Goal: Task Accomplishment & Management: Use online tool/utility

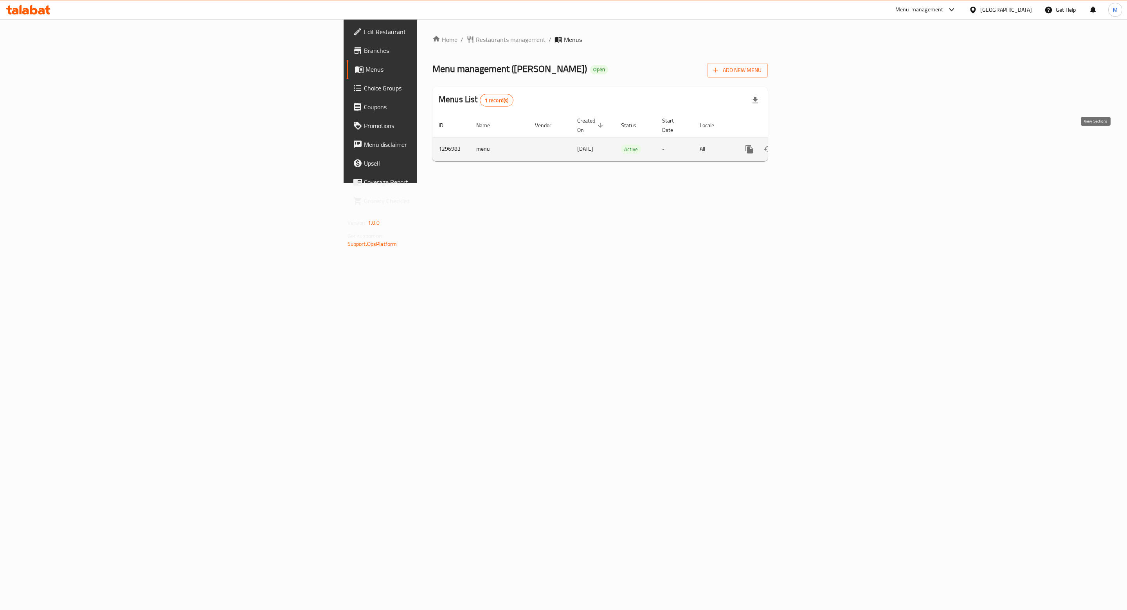
click at [811, 145] on icon "enhanced table" at bounding box center [805, 148] width 9 height 9
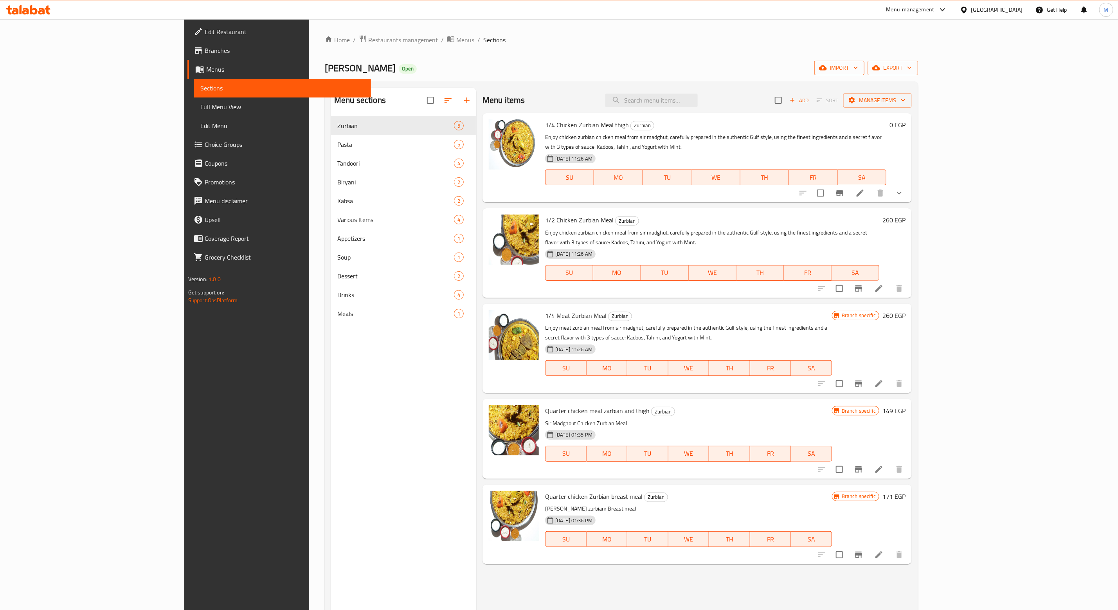
click at [858, 68] on span "import" at bounding box center [840, 68] width 38 height 10
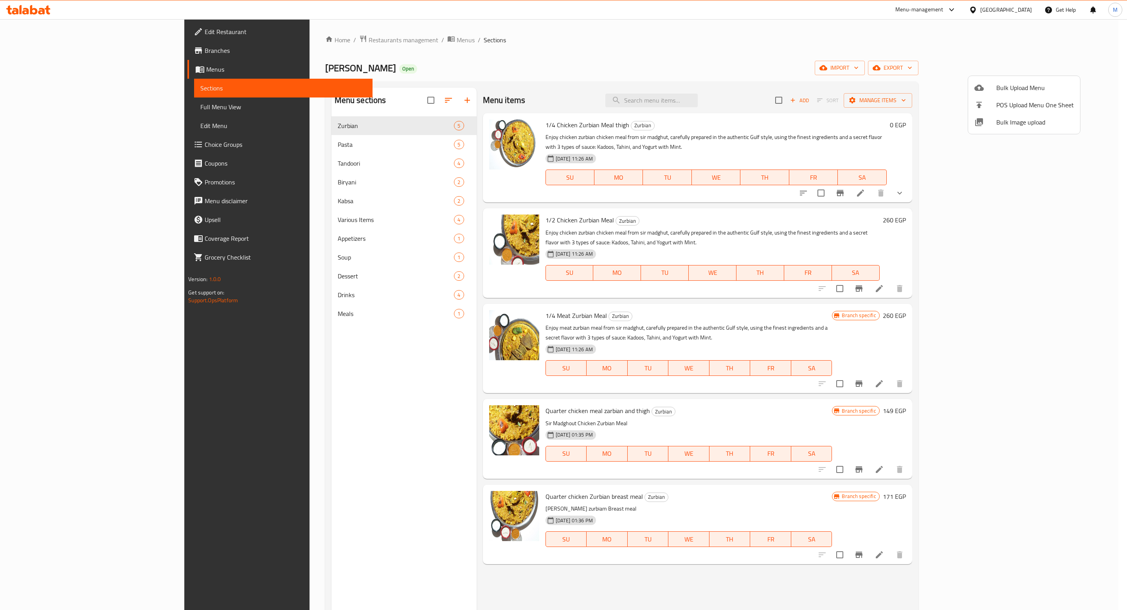
drag, startPoint x: 916, startPoint y: 52, endPoint x: 1117, endPoint y: 63, distance: 201.1
click at [932, 52] on div at bounding box center [563, 305] width 1127 height 610
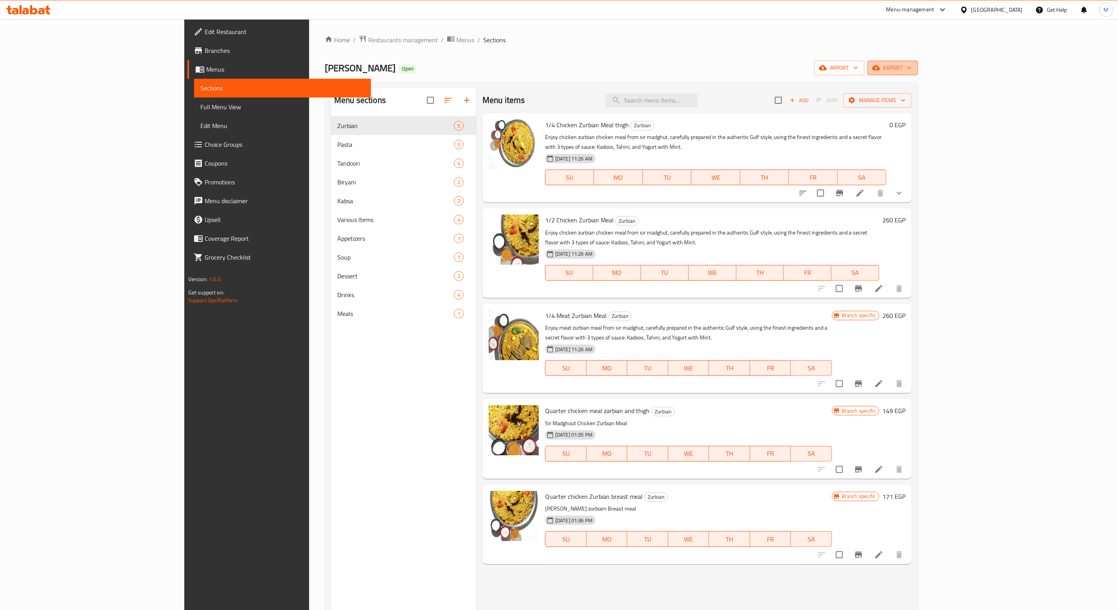
click at [912, 67] on span "export" at bounding box center [893, 68] width 38 height 10
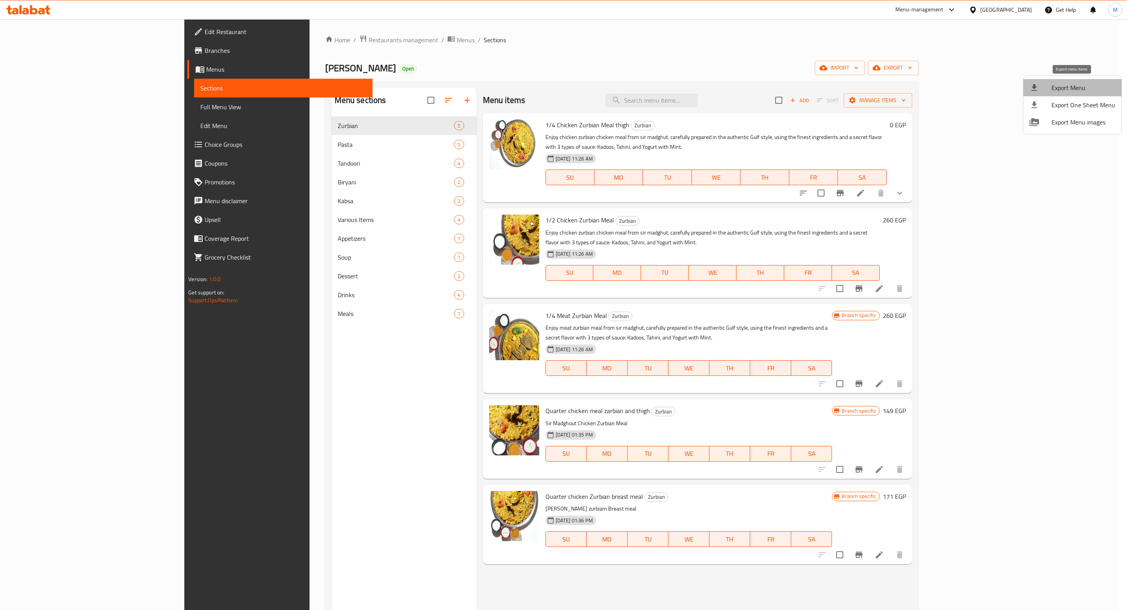
click at [1076, 85] on span "Export Menu" at bounding box center [1084, 87] width 64 height 9
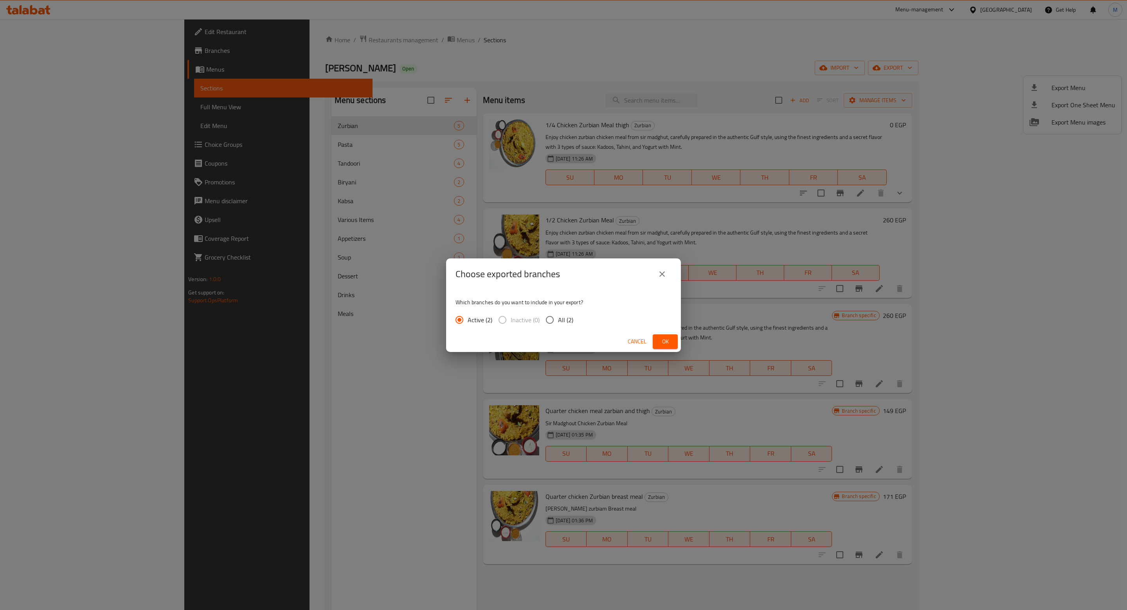
click at [544, 328] on input "All (2)" at bounding box center [550, 320] width 16 height 16
radio input "true"
click at [655, 340] on button "Ok" at bounding box center [665, 341] width 25 height 14
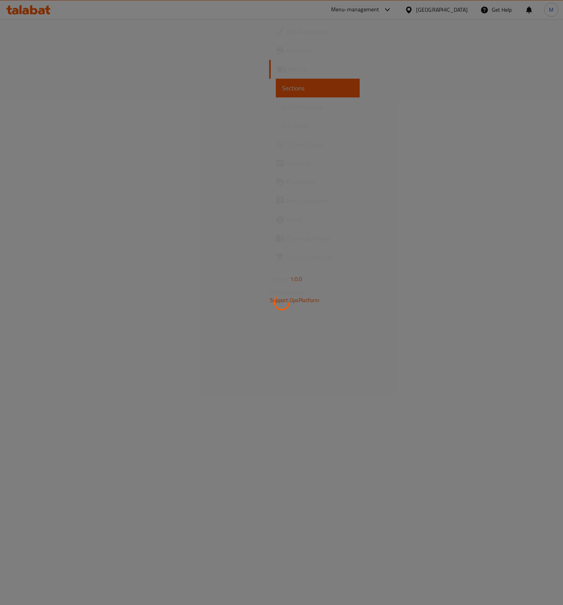
click at [33, 53] on div at bounding box center [281, 302] width 563 height 605
click at [33, 51] on div at bounding box center [281, 302] width 563 height 605
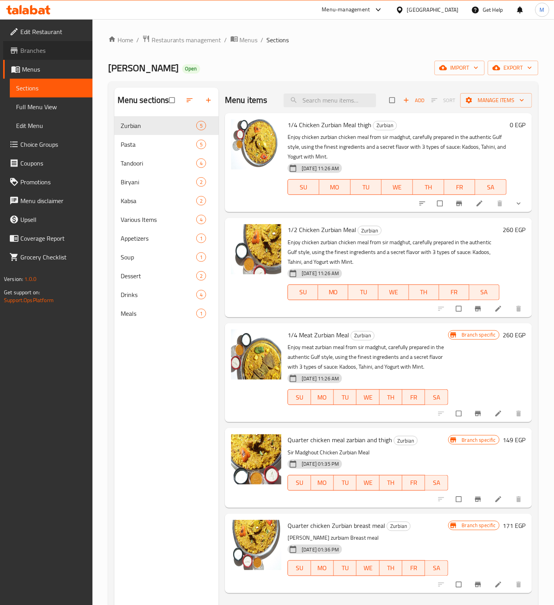
click at [33, 51] on span "Branches" at bounding box center [53, 50] width 66 height 9
click at [519, 65] on span "export" at bounding box center [513, 68] width 38 height 10
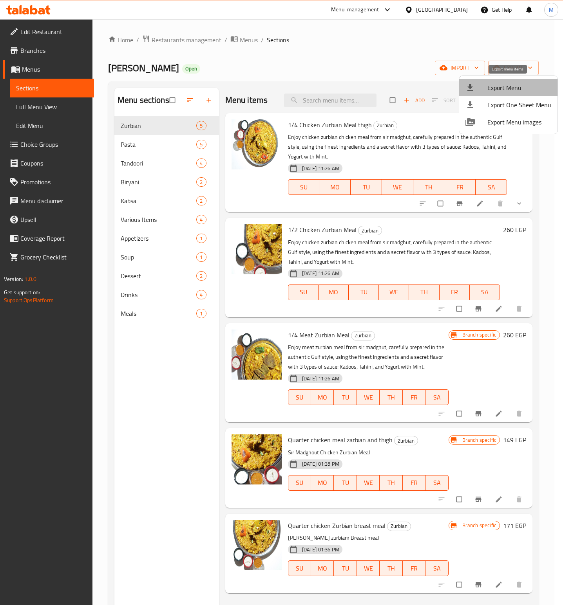
click at [508, 79] on li "Export Menu" at bounding box center [508, 87] width 98 height 17
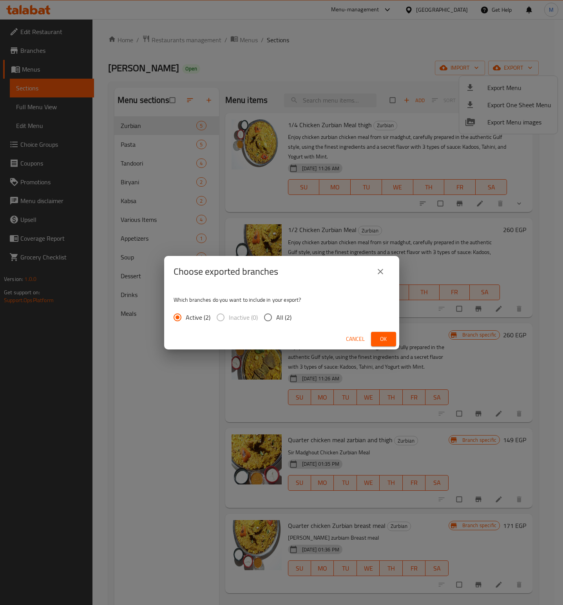
click at [267, 319] on input "All (2)" at bounding box center [268, 317] width 16 height 16
radio input "true"
click at [379, 338] on span "Ok" at bounding box center [383, 339] width 13 height 10
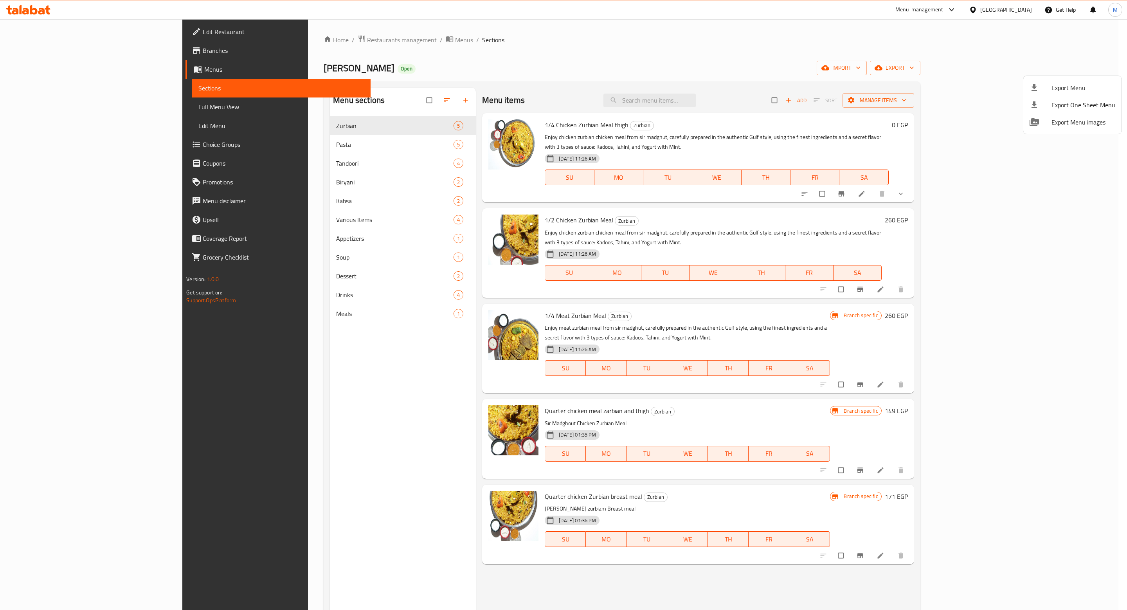
click at [272, 41] on div at bounding box center [563, 305] width 1127 height 610
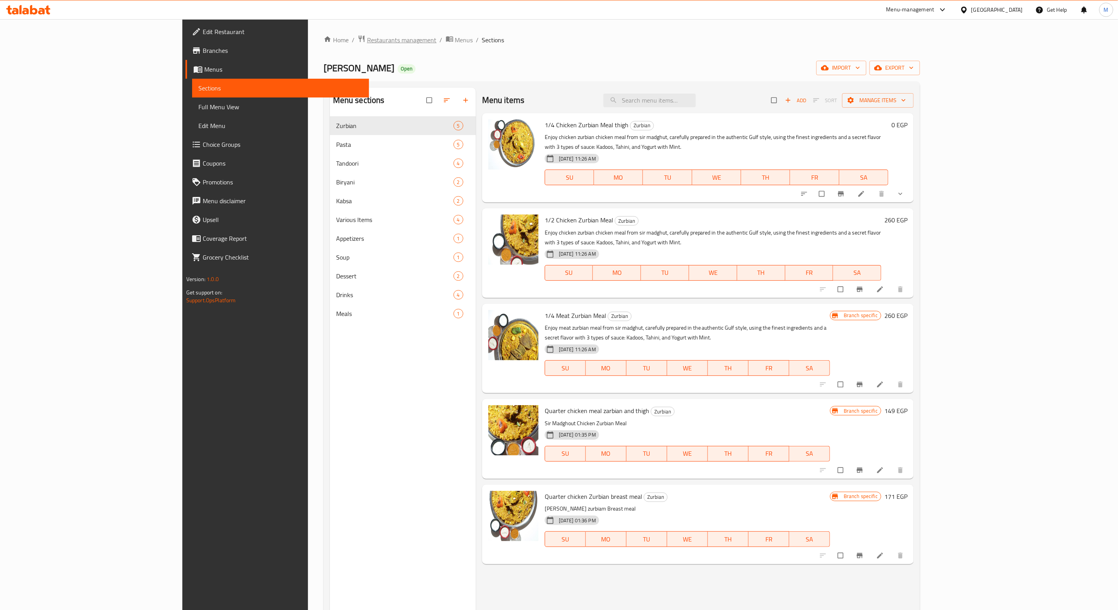
click at [367, 38] on span "Restaurants management" at bounding box center [402, 39] width 70 height 9
